Goal: Find specific page/section: Find specific page/section

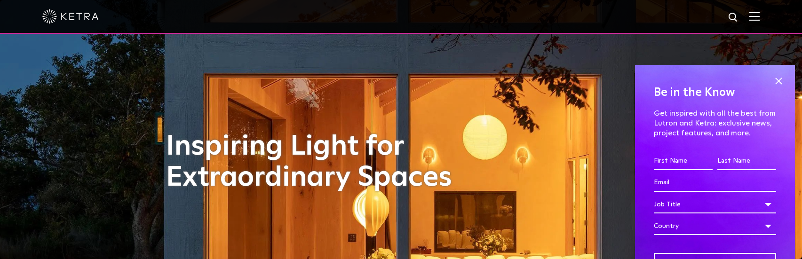
scroll to position [47, 0]
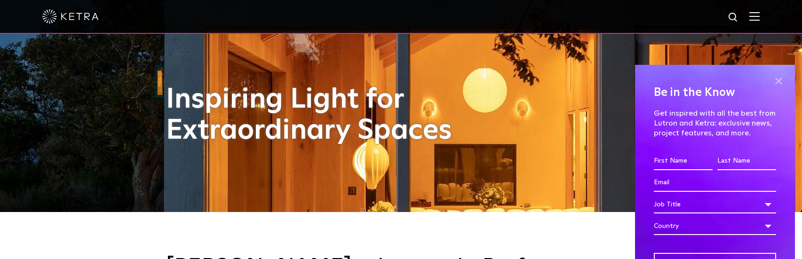
click at [771, 81] on span at bounding box center [778, 81] width 14 height 14
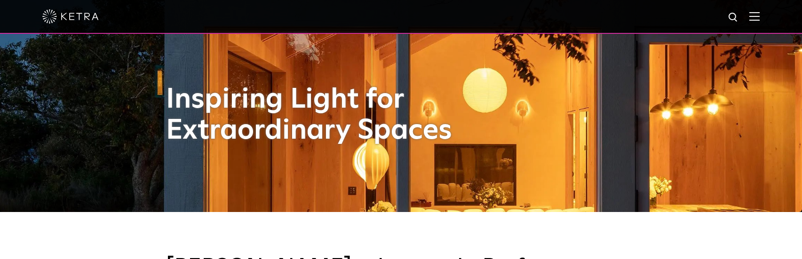
click at [759, 15] on img at bounding box center [754, 16] width 10 height 9
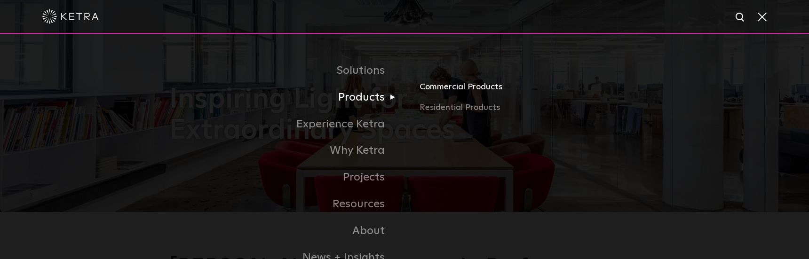
click at [438, 88] on link "Commercial Products" at bounding box center [530, 90] width 220 height 21
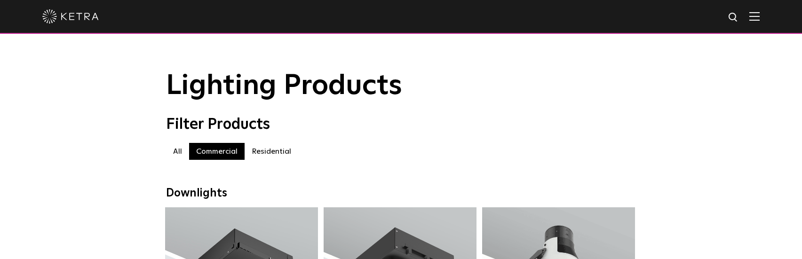
click at [276, 155] on label "Residential" at bounding box center [272, 151] width 54 height 17
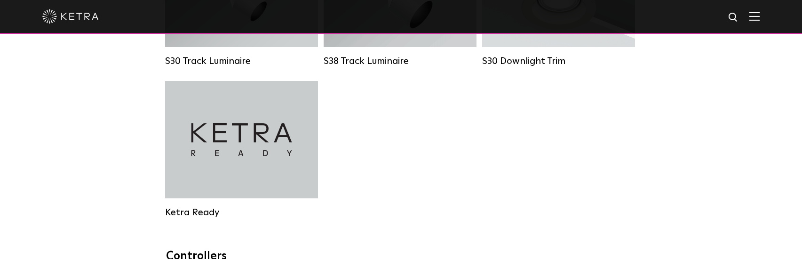
scroll to position [705, 0]
